Goal: Information Seeking & Learning: Learn about a topic

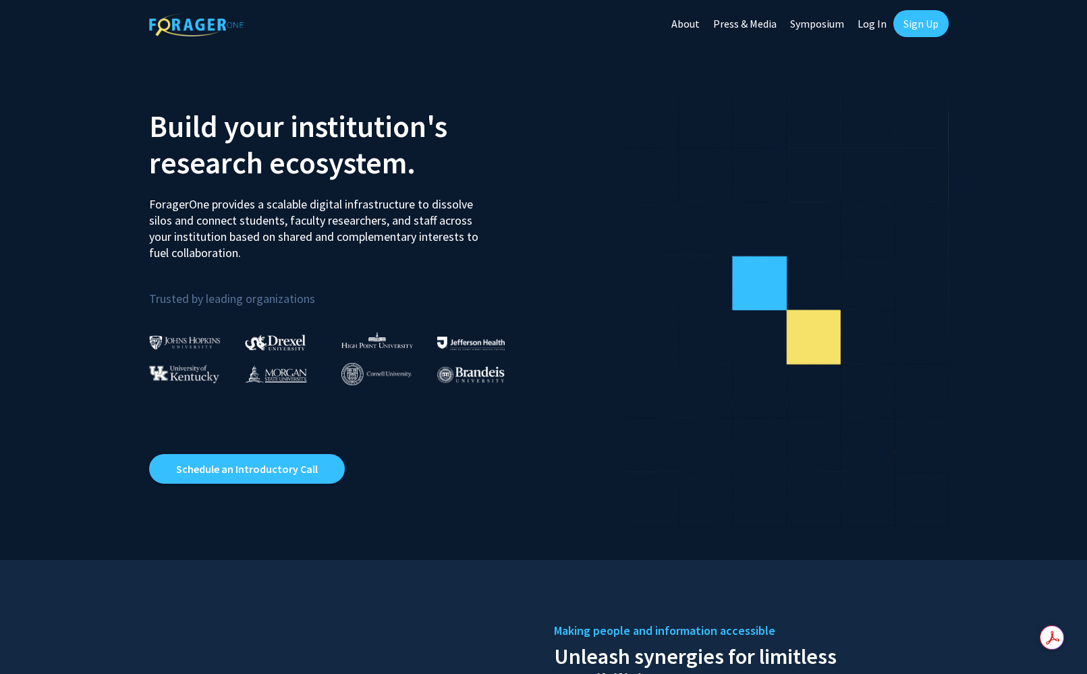
click at [874, 25] on link "Log In" at bounding box center [872, 23] width 43 height 47
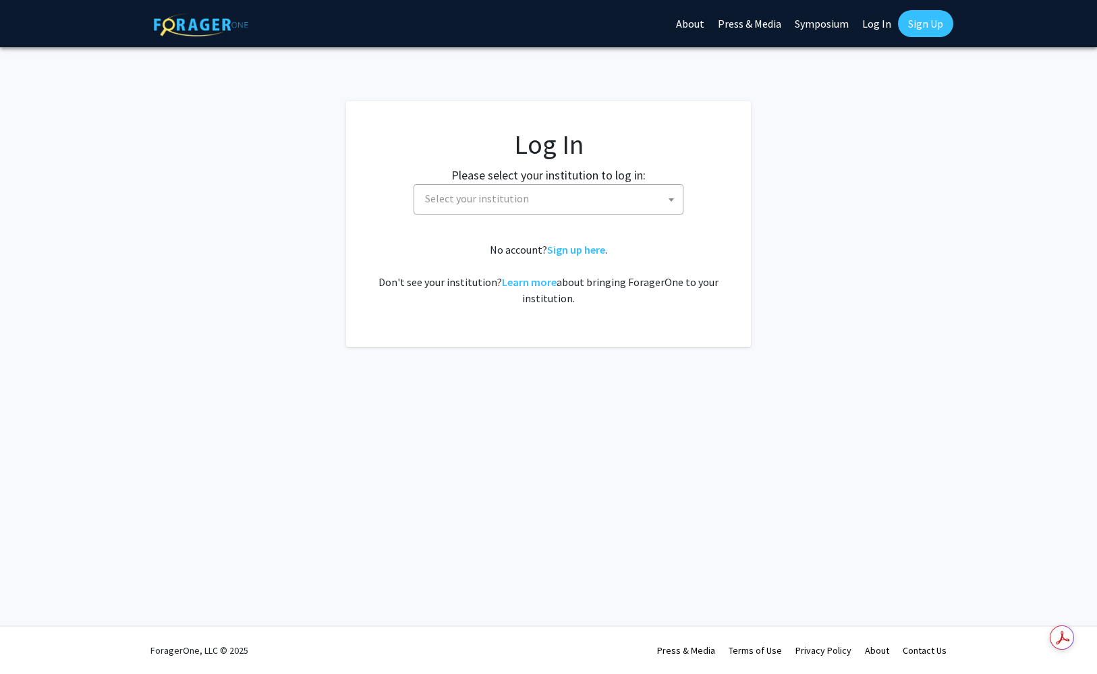
click at [460, 195] on span "Select your institution" at bounding box center [477, 198] width 104 height 13
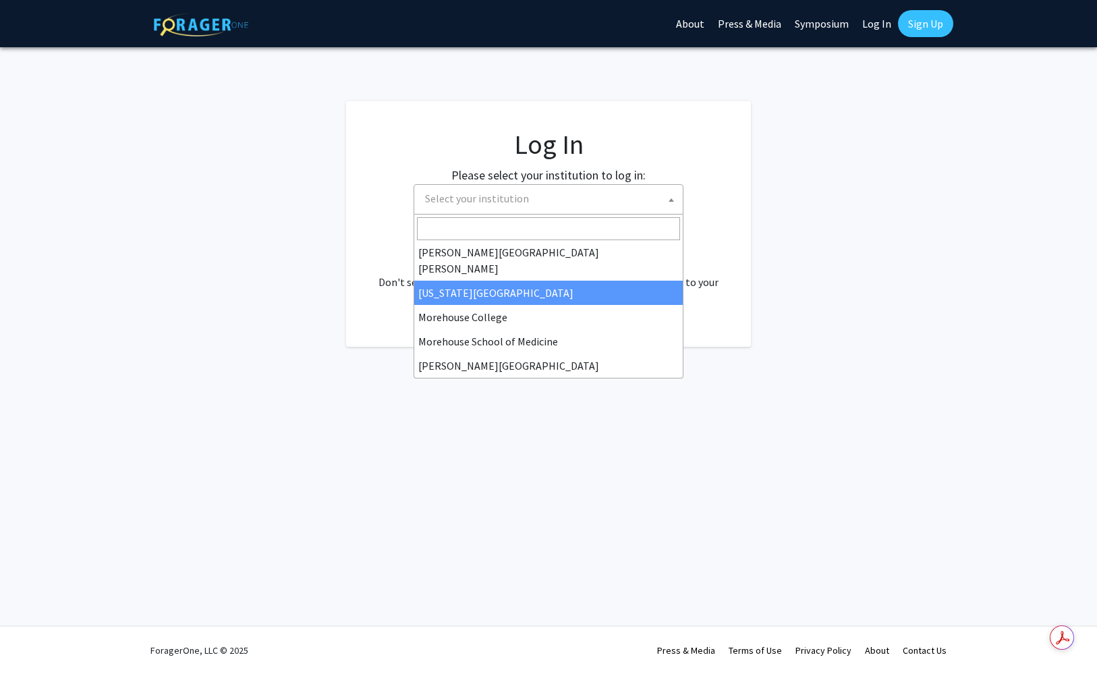
scroll to position [202, 0]
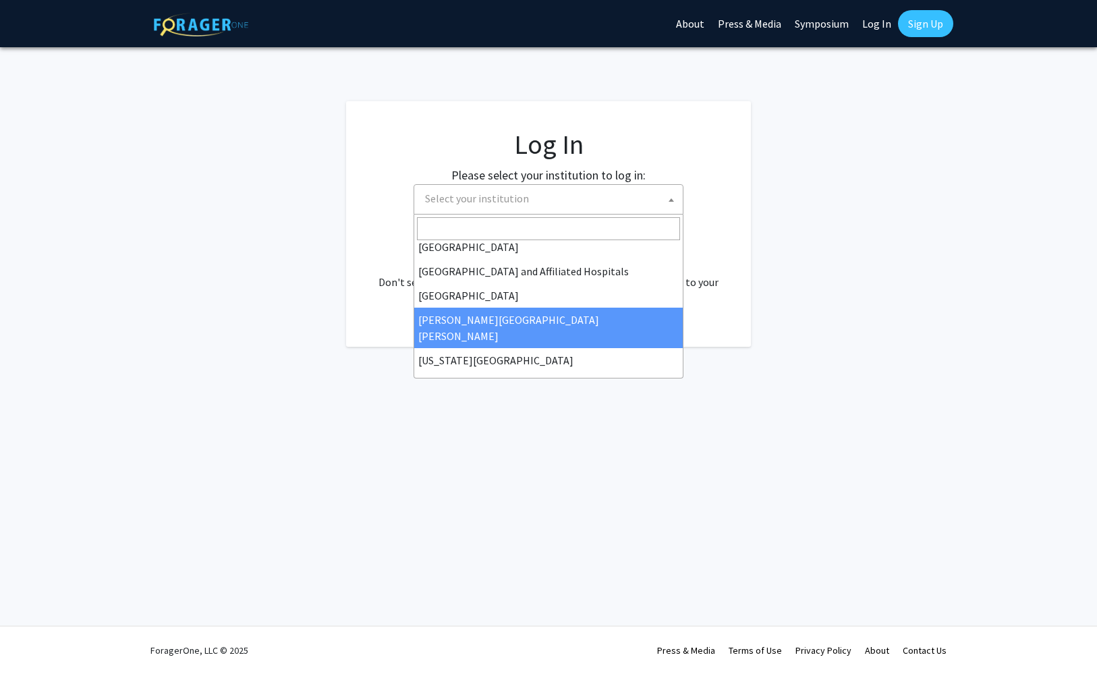
select select "1"
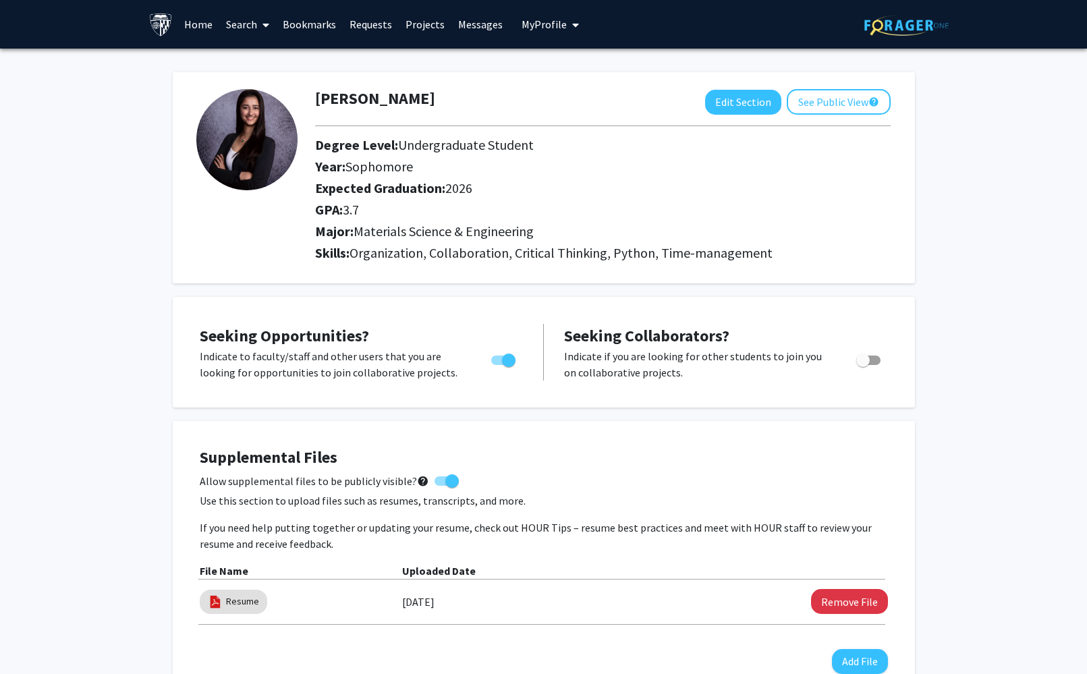
click at [237, 24] on link "Search" at bounding box center [247, 24] width 57 height 47
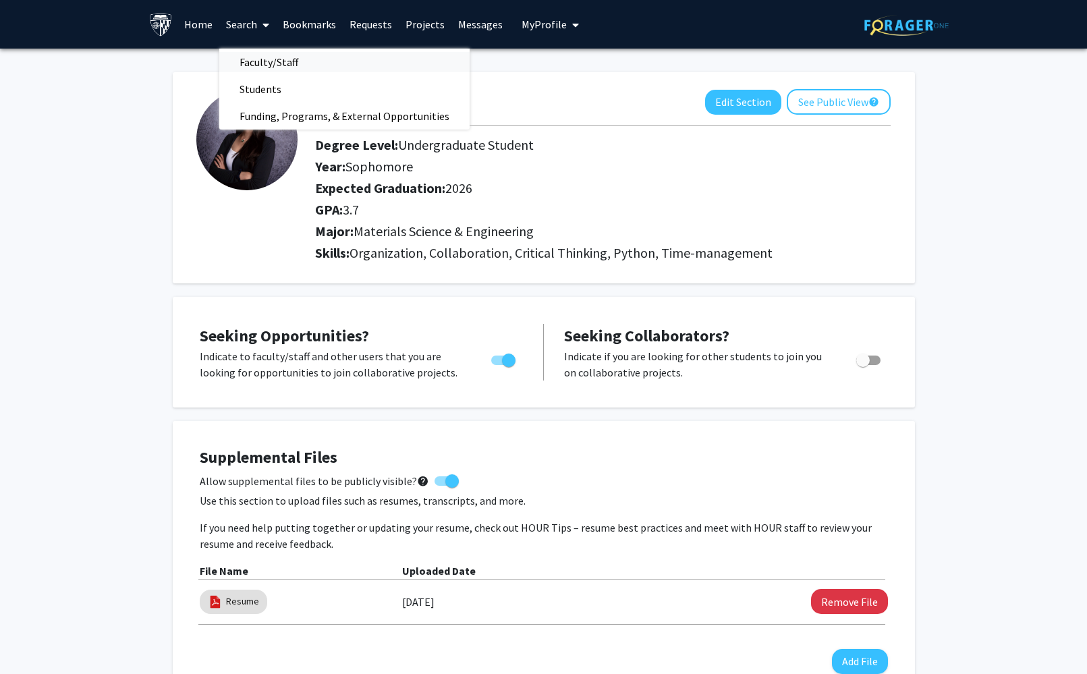
click at [261, 59] on span "Faculty/Staff" at bounding box center [268, 62] width 99 height 27
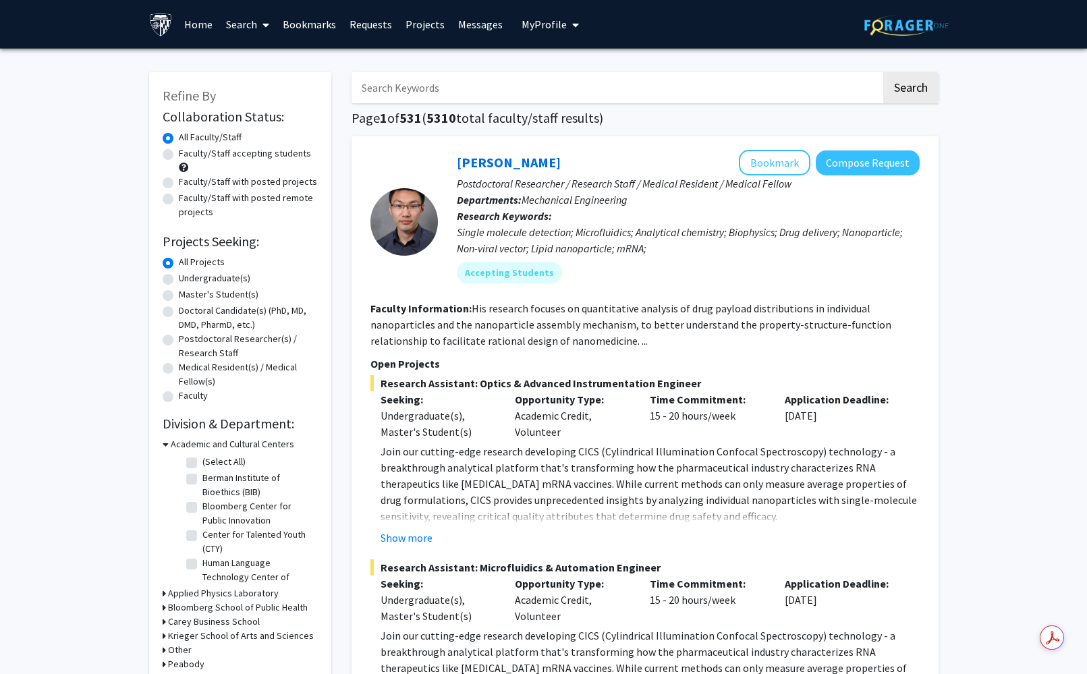
click at [425, 86] on input "Search Keywords" at bounding box center [616, 87] width 530 height 31
click at [883, 72] on button "Search" at bounding box center [910, 87] width 55 height 31
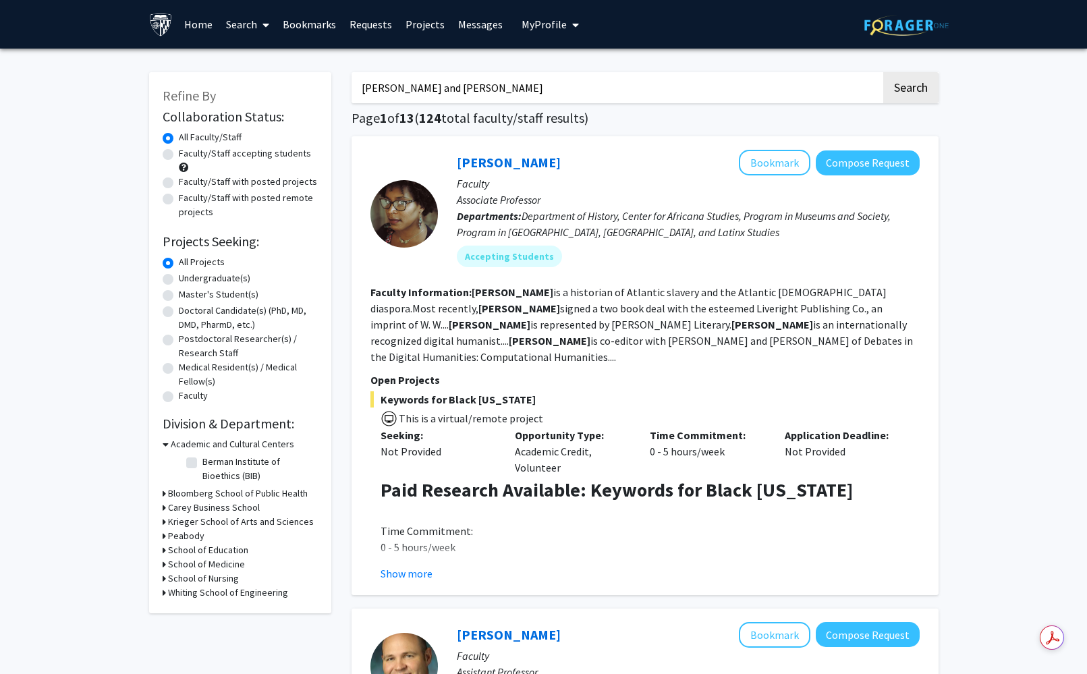
click at [363, 87] on input "Johnson and Johnson" at bounding box center [616, 87] width 530 height 31
click at [464, 88] on input ""Johnson and Johnson" at bounding box center [616, 87] width 530 height 31
click at [893, 90] on button "Search" at bounding box center [910, 87] width 55 height 31
drag, startPoint x: 407, startPoint y: 90, endPoint x: 473, endPoint y: 80, distance: 66.2
click at [408, 90] on input ""Johnson and Johnson"" at bounding box center [616, 87] width 530 height 31
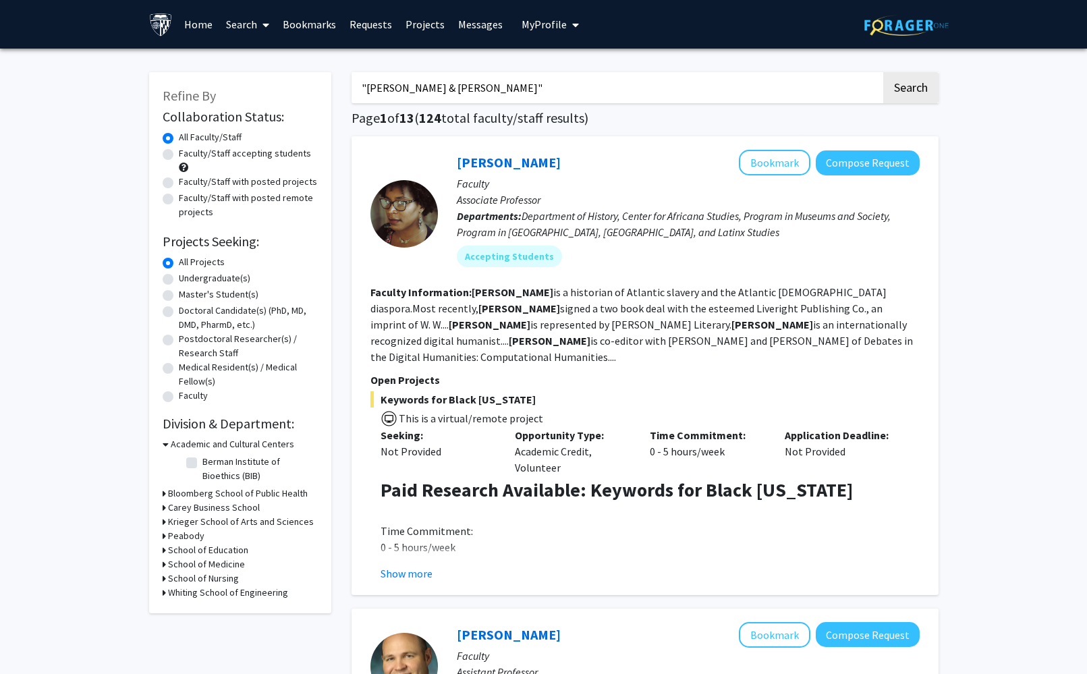
type input ""Johnson & Johnson""
click at [883, 72] on button "Search" at bounding box center [910, 87] width 55 height 31
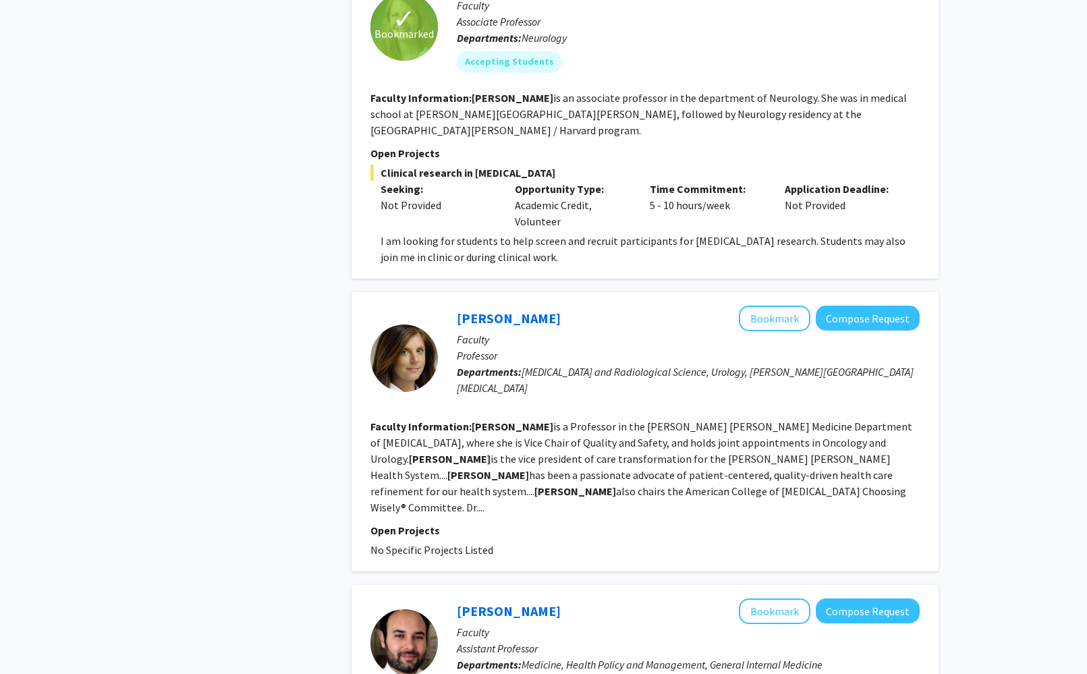
scroll to position [2406, 0]
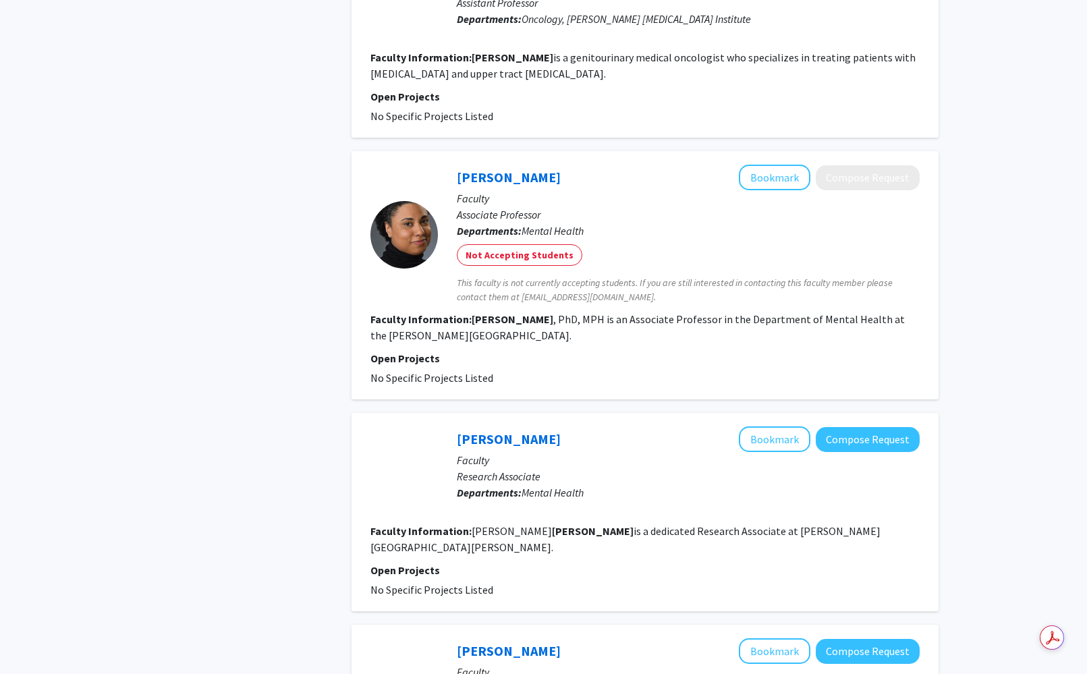
scroll to position [2091, 0]
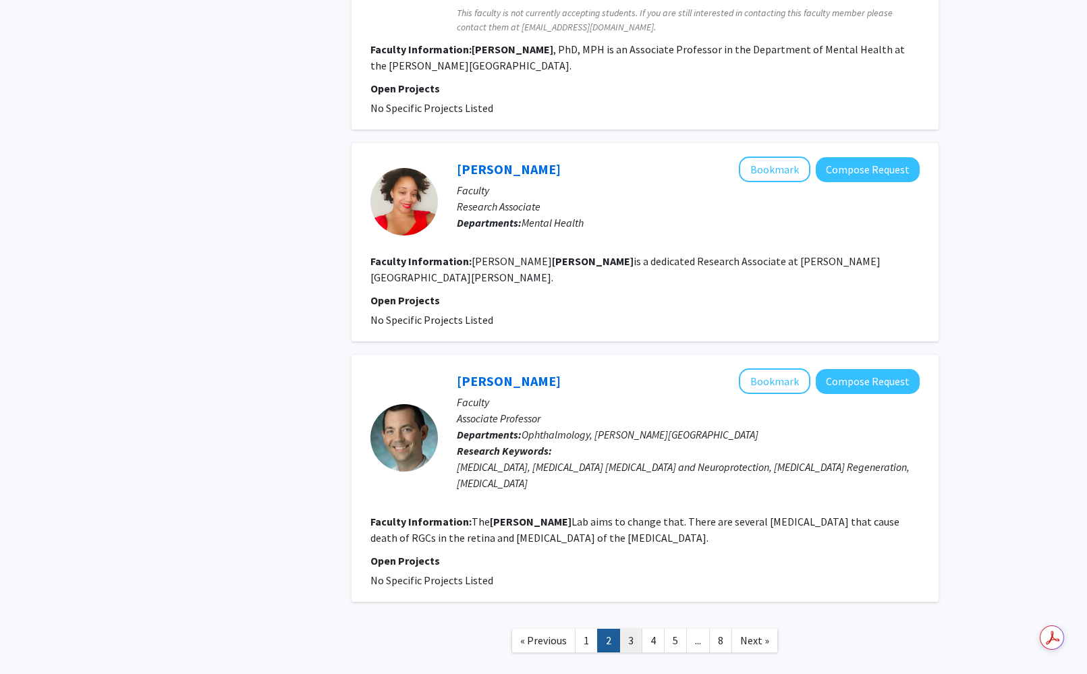
click at [627, 629] on link "3" at bounding box center [630, 641] width 23 height 24
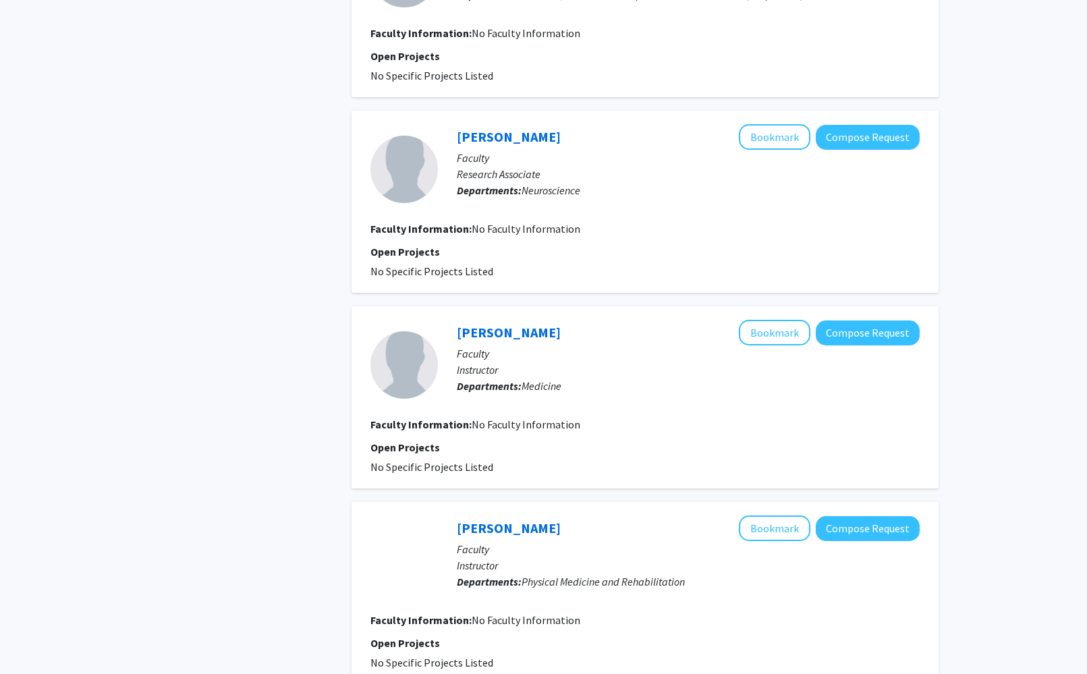
scroll to position [1679, 0]
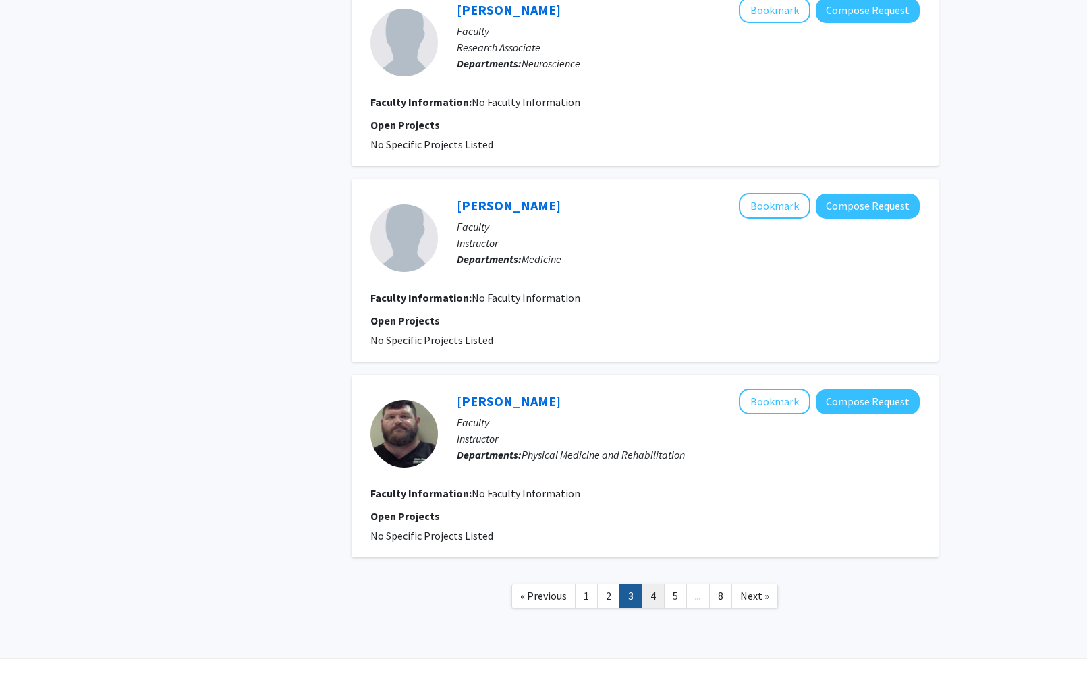
click at [650, 584] on link "4" at bounding box center [653, 596] width 23 height 24
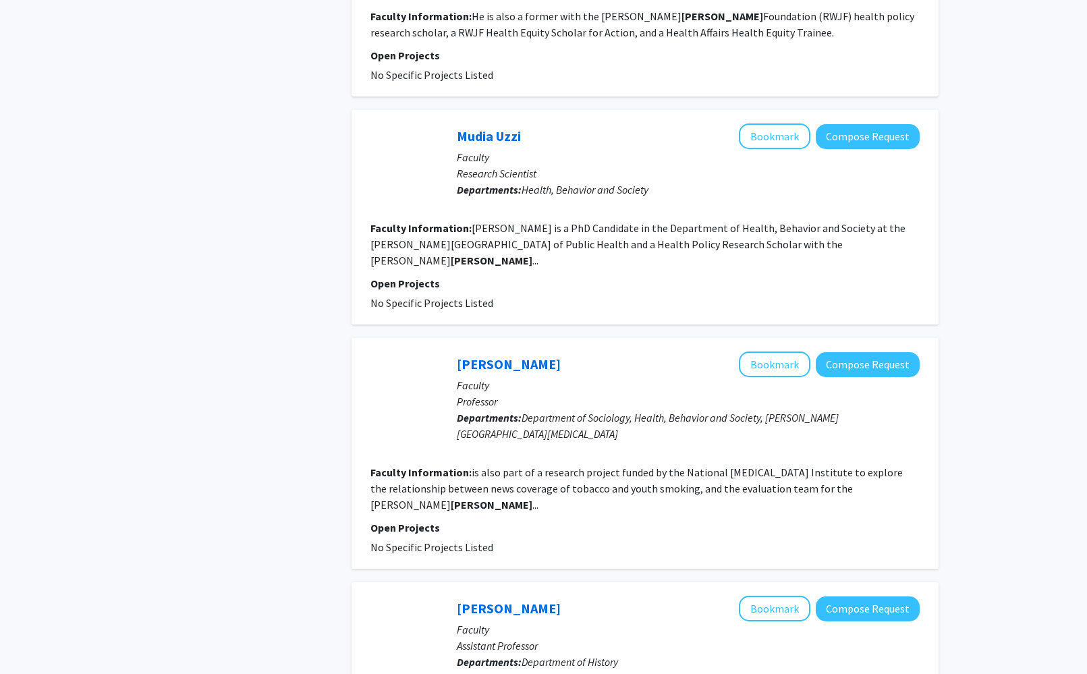
scroll to position [1845, 0]
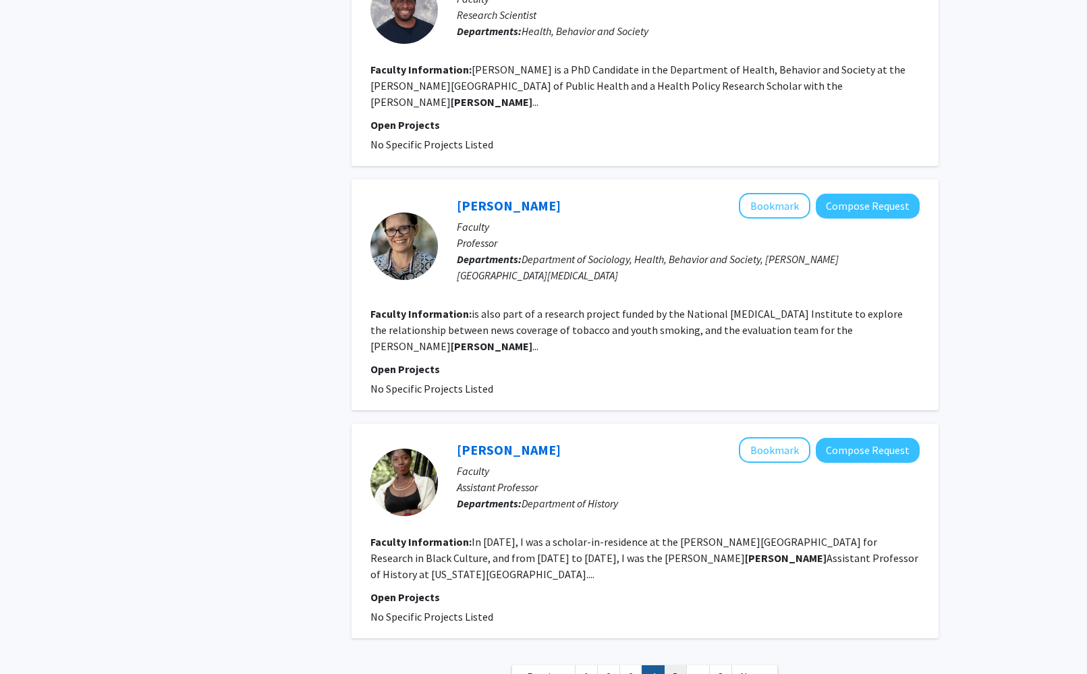
click at [671, 665] on link "5" at bounding box center [675, 677] width 23 height 24
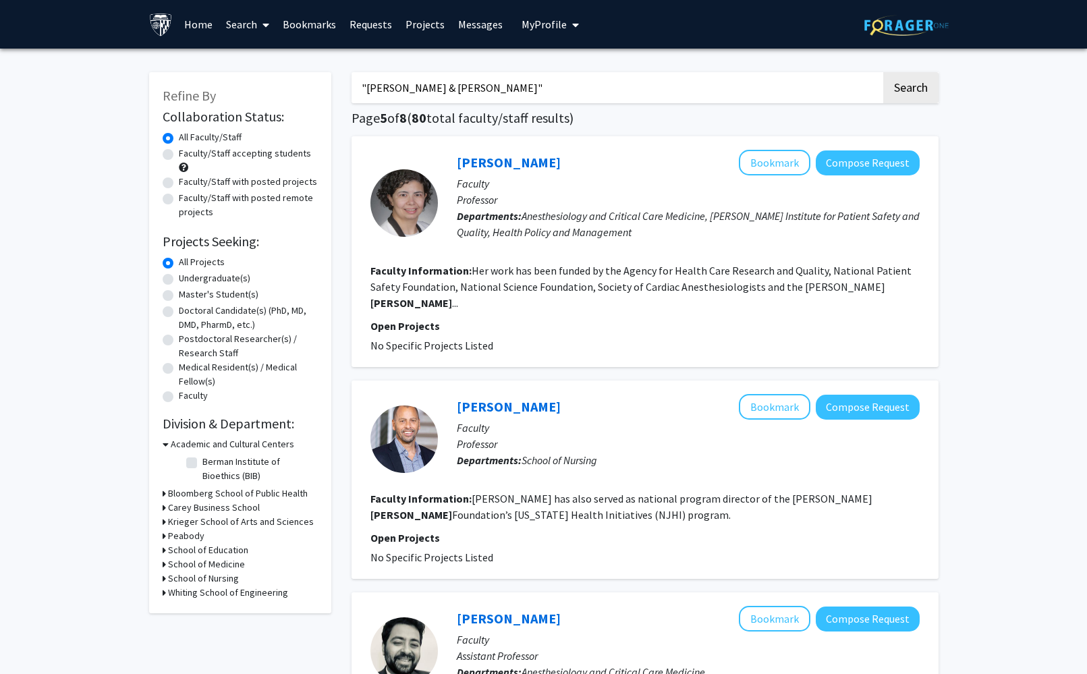
click at [179, 154] on label "Faculty/Staff accepting students" at bounding box center [245, 153] width 132 height 14
click at [179, 154] on input "Faculty/Staff accepting students" at bounding box center [183, 150] width 9 height 9
radio input "true"
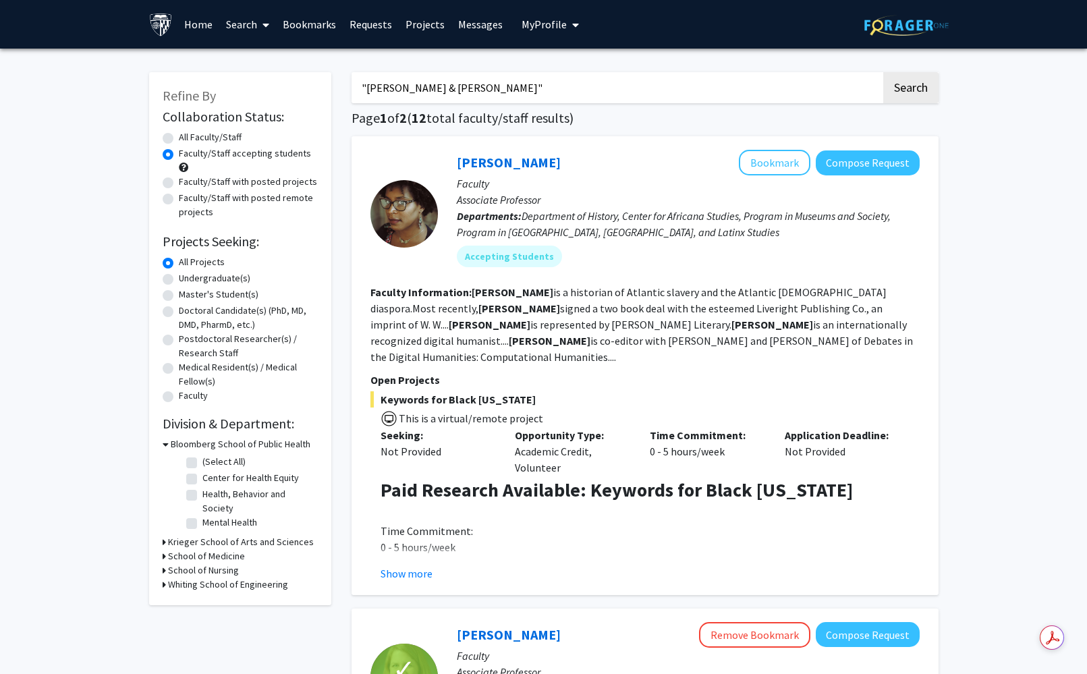
drag, startPoint x: 483, startPoint y: 84, endPoint x: 249, endPoint y: 88, distance: 234.1
click at [179, 297] on label "Master's Student(s)" at bounding box center [219, 294] width 80 height 14
click at [179, 296] on input "Master's Student(s)" at bounding box center [183, 291] width 9 height 9
radio input "true"
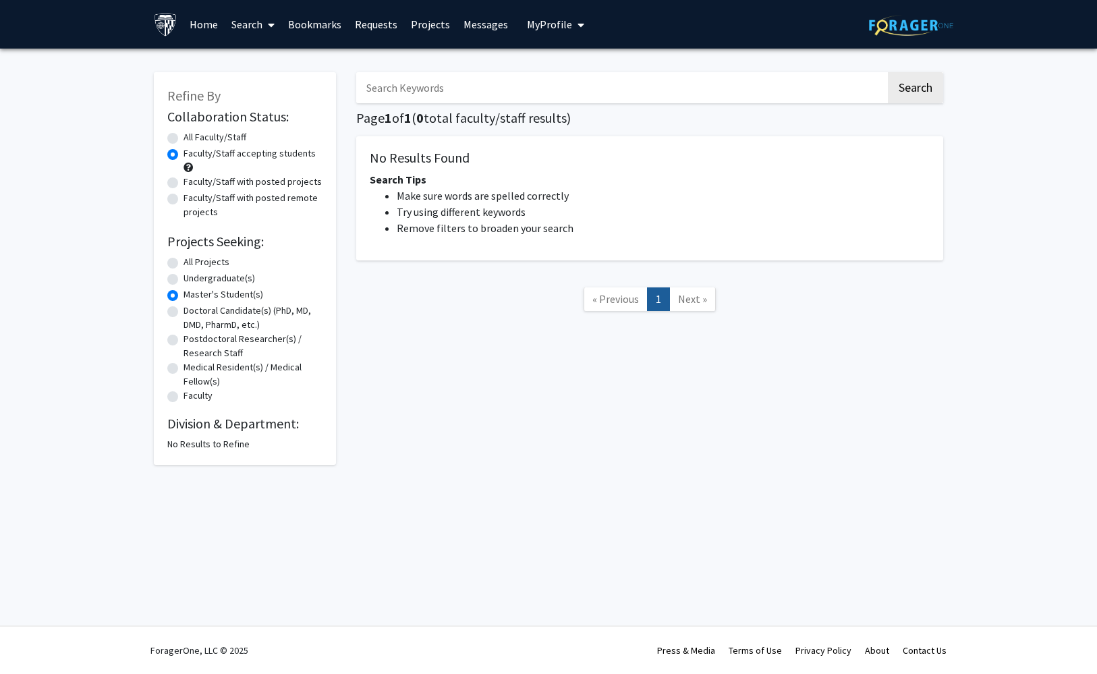
click at [184, 138] on label "All Faculty/Staff" at bounding box center [215, 137] width 63 height 14
click at [184, 138] on input "All Faculty/Staff" at bounding box center [188, 134] width 9 height 9
radio input "true"
click at [184, 262] on label "All Projects" at bounding box center [207, 262] width 46 height 14
click at [184, 262] on input "All Projects" at bounding box center [188, 259] width 9 height 9
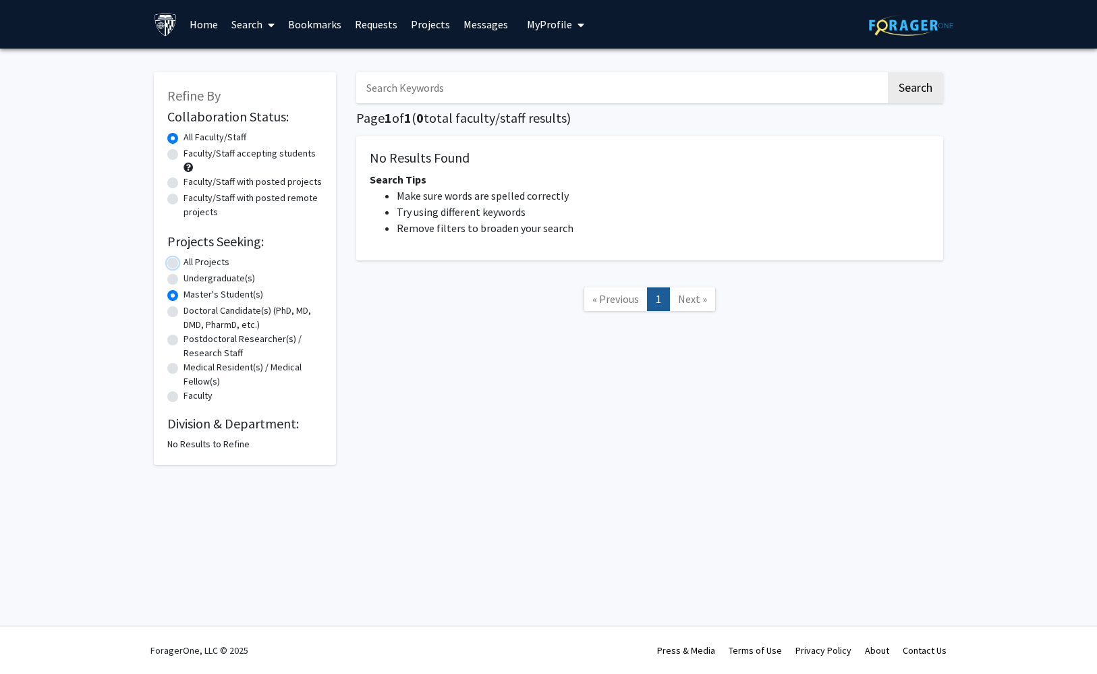
radio input "true"
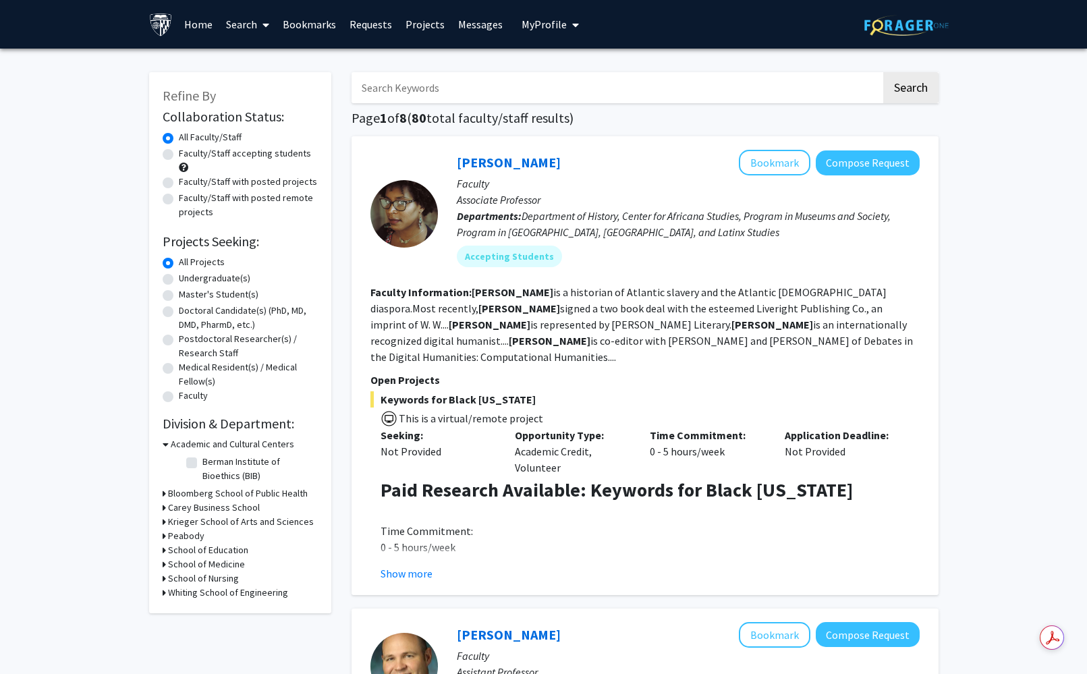
click at [179, 298] on label "Master's Student(s)" at bounding box center [219, 294] width 80 height 14
click at [179, 296] on input "Master's Student(s)" at bounding box center [183, 291] width 9 height 9
radio input "true"
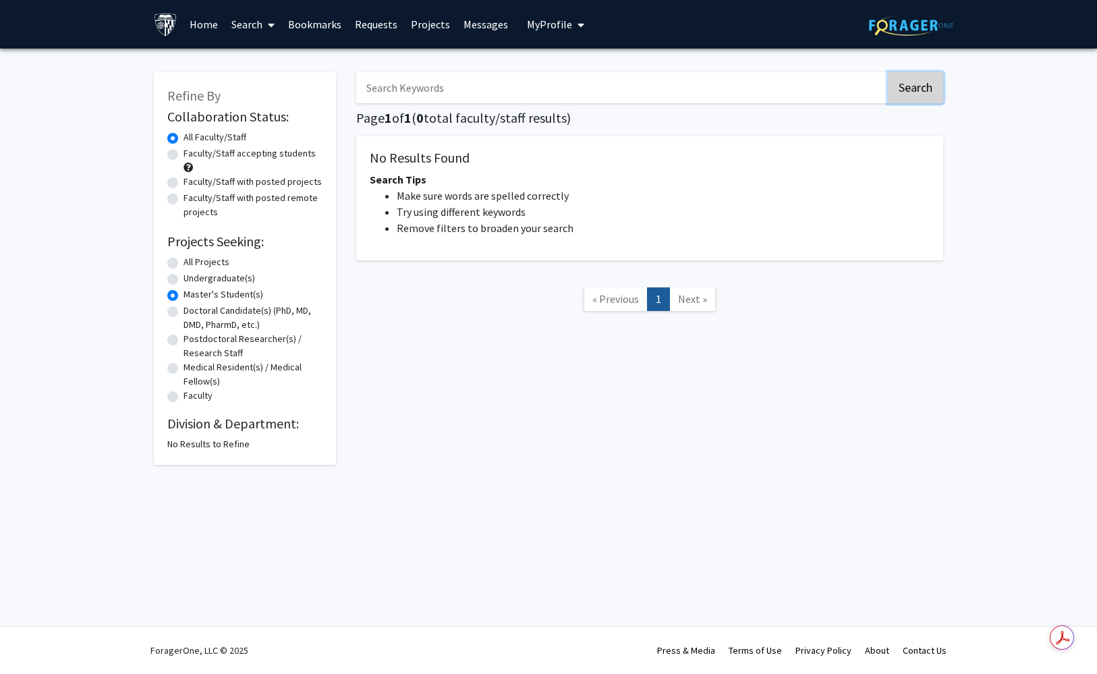
click at [905, 86] on button "Search" at bounding box center [915, 87] width 55 height 31
radio input "true"
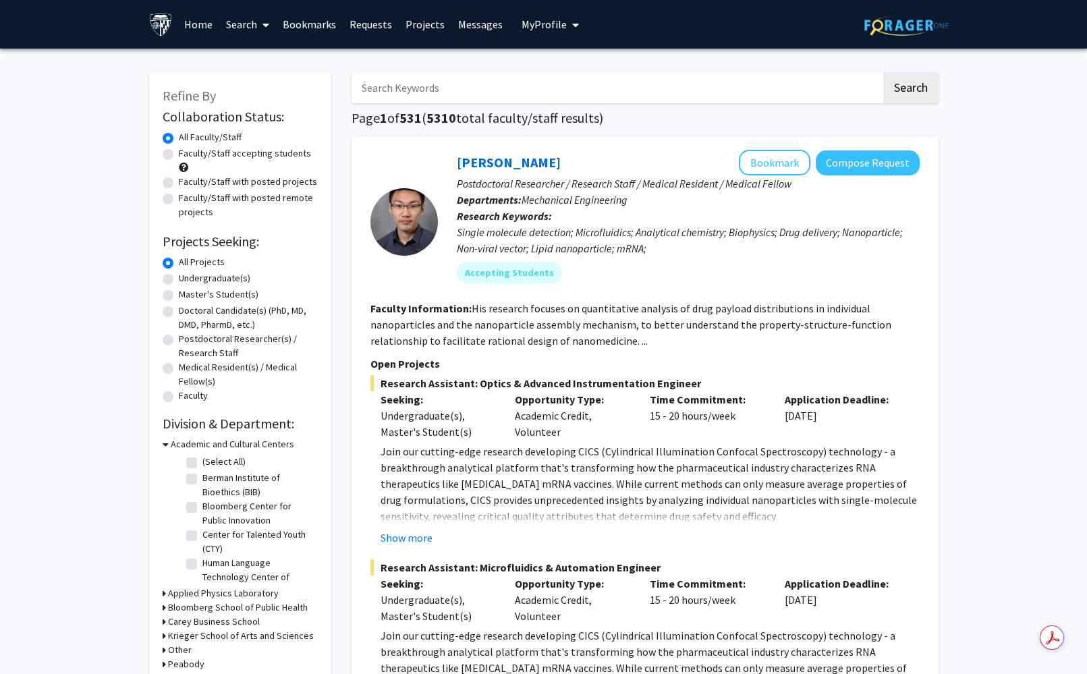
click at [204, 294] on label "Master's Student(s)" at bounding box center [219, 294] width 80 height 14
click at [188, 294] on input "Master's Student(s)" at bounding box center [183, 291] width 9 height 9
radio input "true"
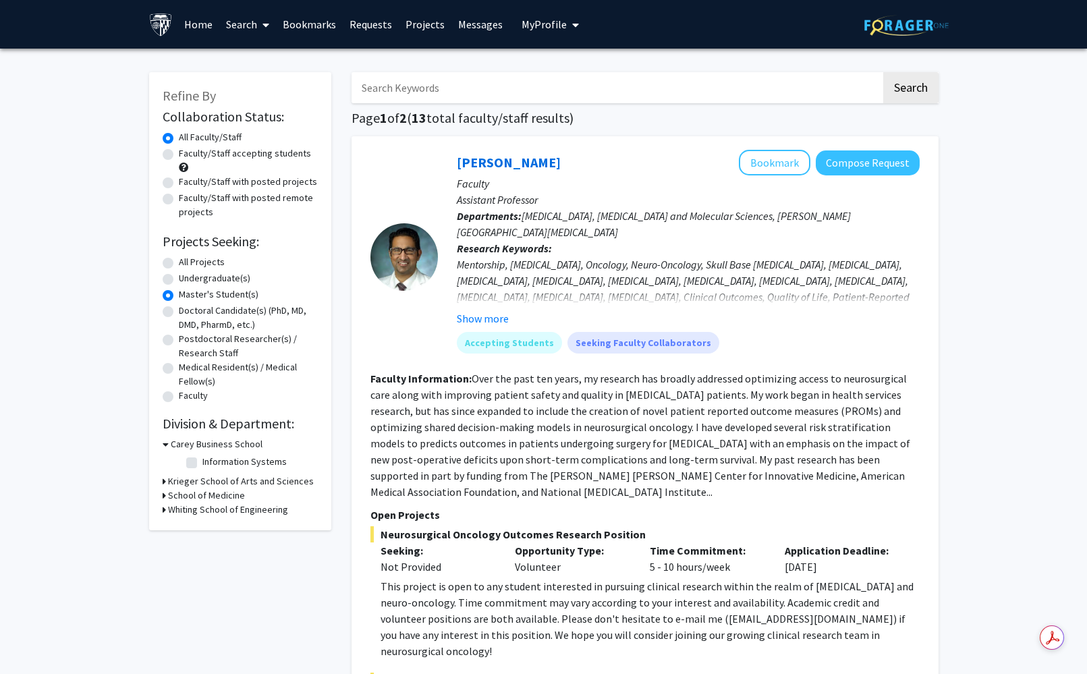
click at [428, 86] on input "Search Keywords" at bounding box center [616, 87] width 530 height 31
type input "materials engineer"
click at [909, 84] on button "Search" at bounding box center [910, 87] width 55 height 31
radio input "true"
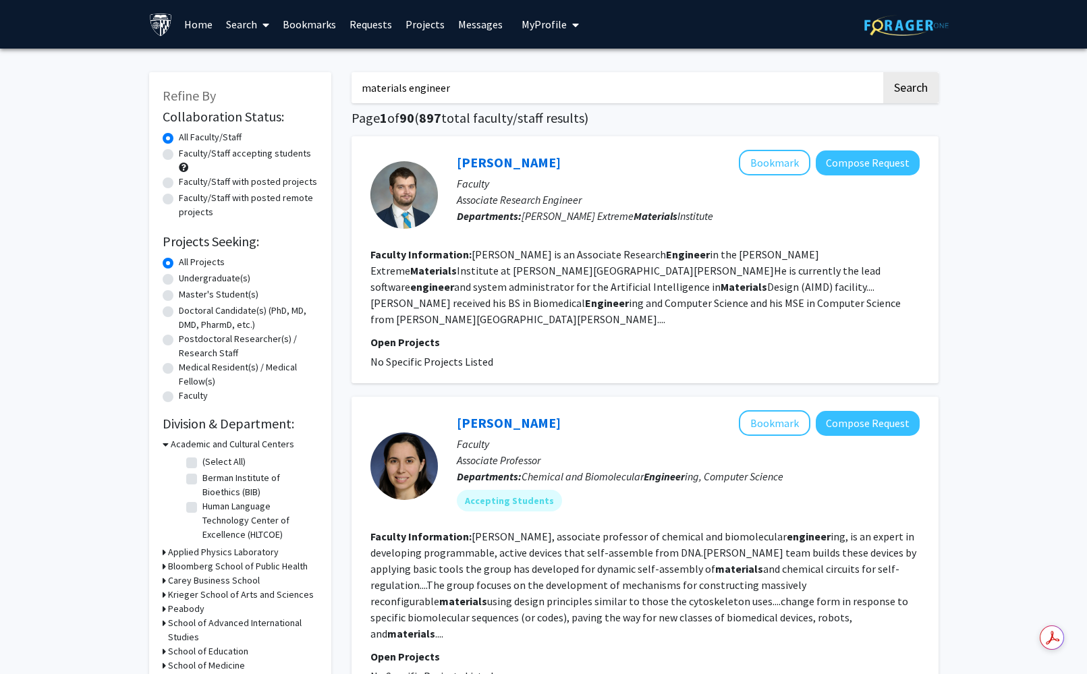
click at [210, 290] on label "Master's Student(s)" at bounding box center [219, 294] width 80 height 14
click at [188, 290] on input "Master's Student(s)" at bounding box center [183, 291] width 9 height 9
radio input "true"
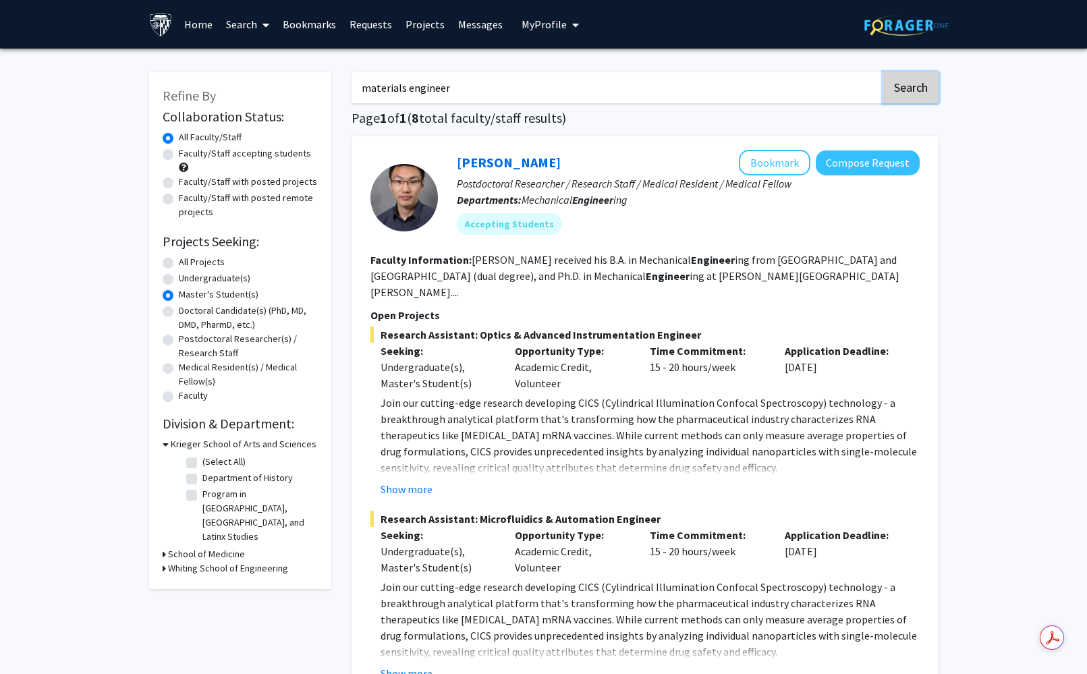
click at [913, 88] on button "Search" at bounding box center [910, 87] width 55 height 31
radio input "true"
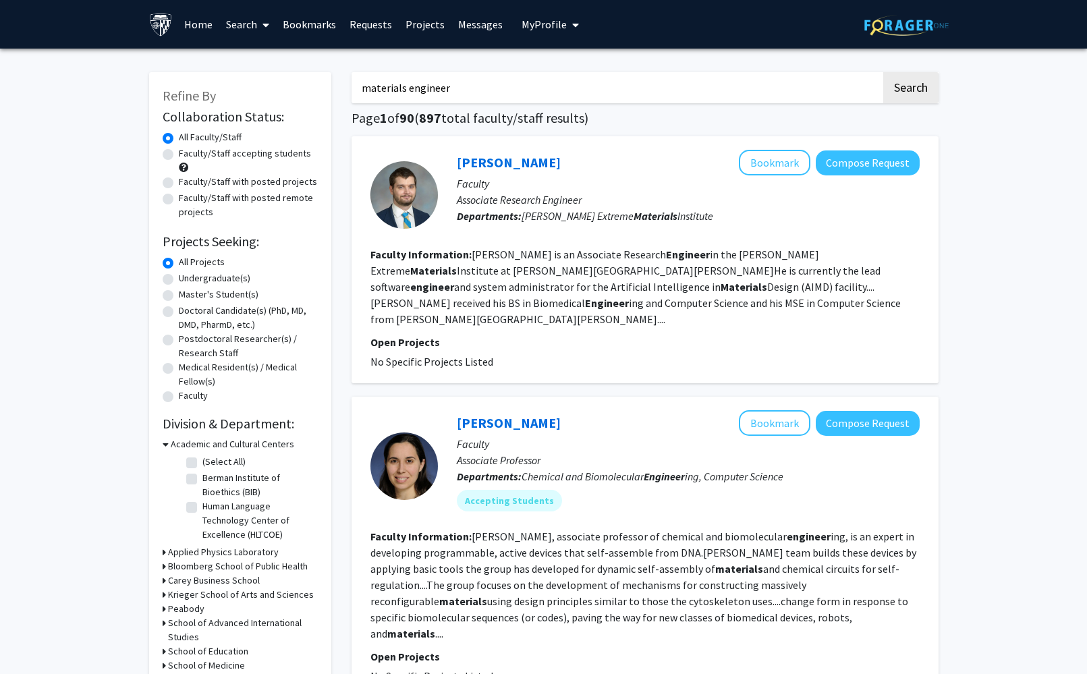
drag, startPoint x: 468, startPoint y: 86, endPoint x: 285, endPoint y: 82, distance: 183.6
click at [883, 72] on button "Search" at bounding box center [910, 87] width 55 height 31
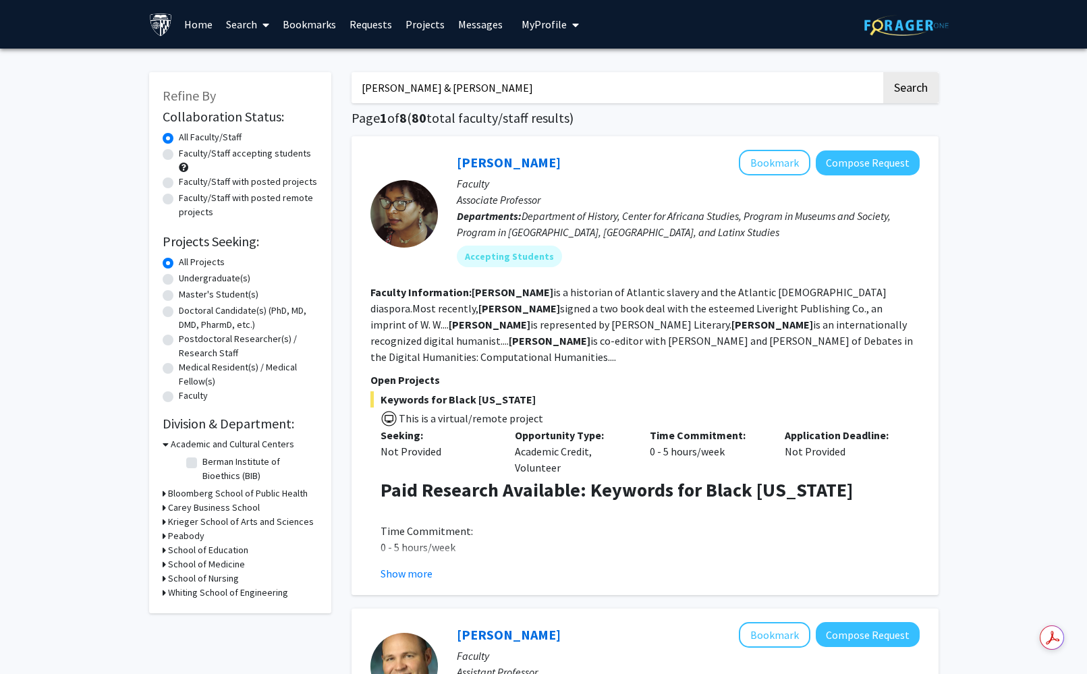
drag, startPoint x: 472, startPoint y: 81, endPoint x: 242, endPoint y: 84, distance: 230.7
type input "Ethicon"
click at [883, 72] on button "Search" at bounding box center [910, 87] width 55 height 31
